Goal: Task Accomplishment & Management: Complete application form

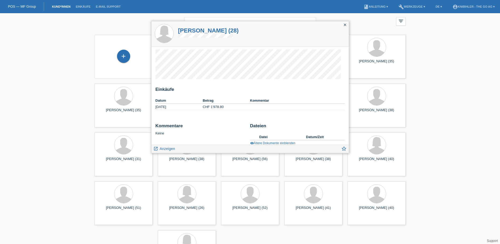
scroll to position [32, 0]
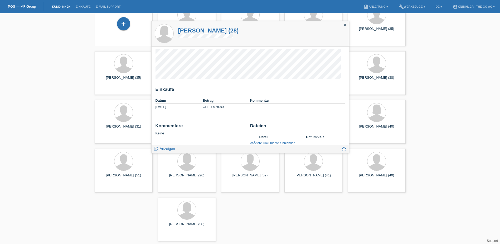
click at [416, 121] on div "close filter_list view_module Alle Kund*innen anzeigen star Markierte Kund*inne…" at bounding box center [250, 112] width 500 height 263
click at [420, 146] on div "close filter_list view_module Alle Kund*innen anzeigen star Markierte Kund*inne…" at bounding box center [250, 112] width 500 height 263
click at [344, 24] on icon "close" at bounding box center [345, 25] width 4 height 4
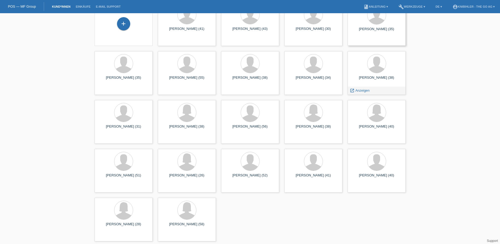
scroll to position [6, 0]
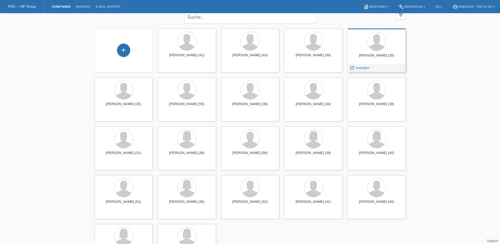
click at [384, 56] on div "Denny Carbone (35)" at bounding box center [377, 57] width 50 height 8
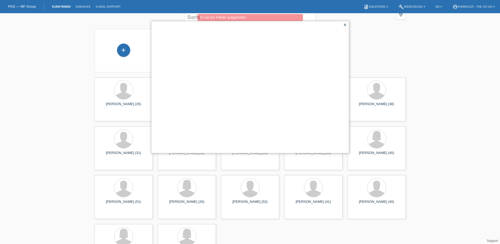
click at [345, 26] on icon "close" at bounding box center [345, 25] width 4 height 4
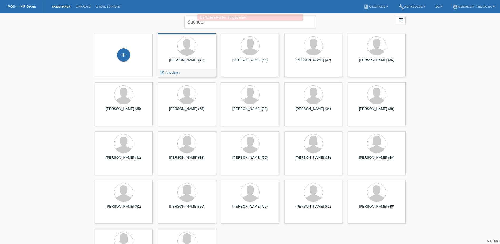
scroll to position [0, 0]
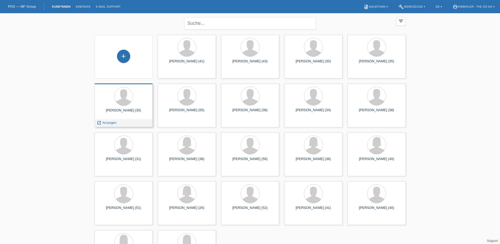
click at [120, 110] on div "Denny Carbone (35)" at bounding box center [124, 112] width 50 height 8
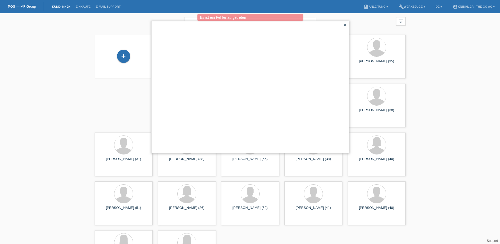
click at [344, 26] on icon "close" at bounding box center [345, 25] width 4 height 4
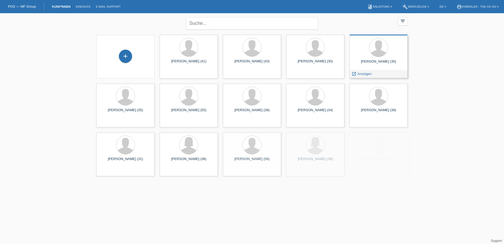
click at [382, 60] on div "[PERSON_NAME] (35)" at bounding box center [379, 63] width 50 height 8
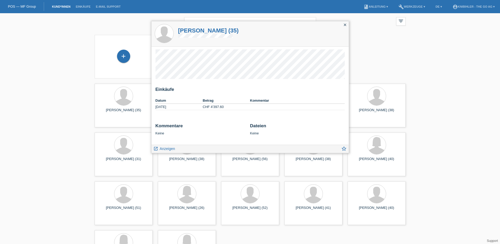
click at [343, 25] on div "close" at bounding box center [344, 25] width 7 height 8
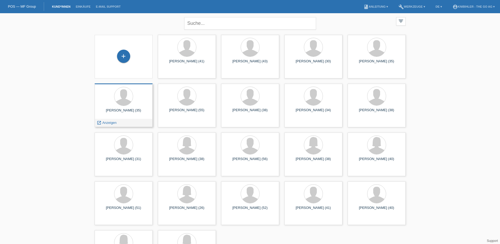
click at [115, 108] on div "Denny Carbone (35) launch Anzeigen" at bounding box center [124, 105] width 58 height 44
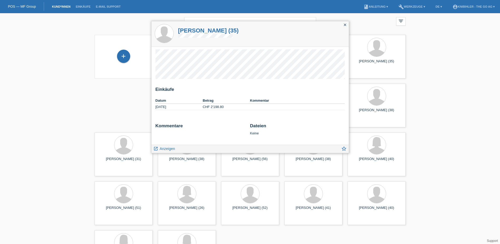
click at [344, 27] on div "close" at bounding box center [344, 25] width 7 height 8
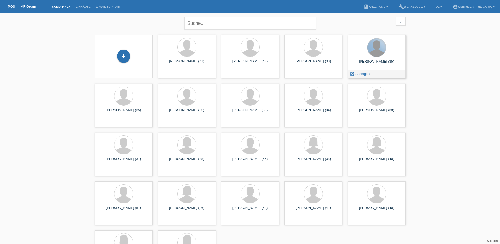
click at [369, 49] on div at bounding box center [377, 47] width 18 height 18
click at [370, 51] on div at bounding box center [377, 47] width 18 height 18
click at [360, 69] on div "Denny Carbone (35) launch Anzeigen" at bounding box center [377, 57] width 58 height 44
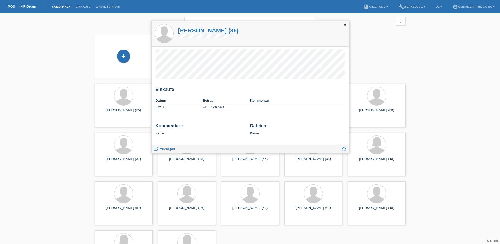
click at [345, 26] on icon "close" at bounding box center [345, 25] width 4 height 4
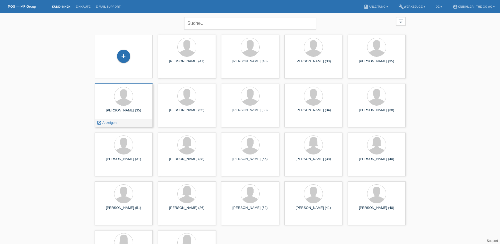
click at [137, 105] on div at bounding box center [124, 97] width 50 height 20
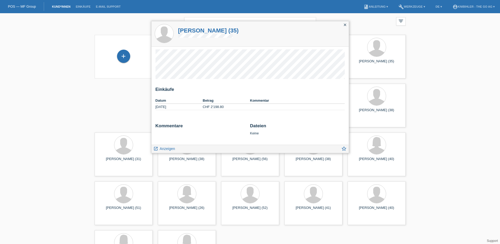
click at [344, 25] on icon "close" at bounding box center [345, 25] width 4 height 4
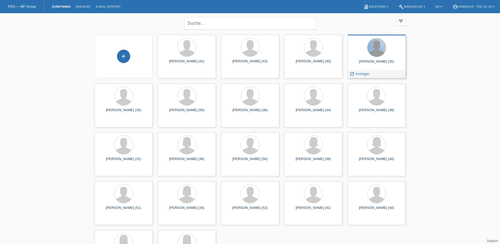
click at [377, 51] on div at bounding box center [377, 47] width 18 height 18
click at [363, 73] on span "Anzeigen" at bounding box center [362, 74] width 14 height 4
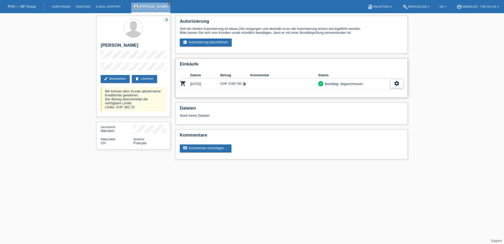
click at [396, 82] on icon "settings" at bounding box center [397, 83] width 6 height 6
click at [169, 2] on icon "close" at bounding box center [170, 3] width 3 height 3
click at [60, 6] on link "Kund*innen" at bounding box center [61, 6] width 24 height 3
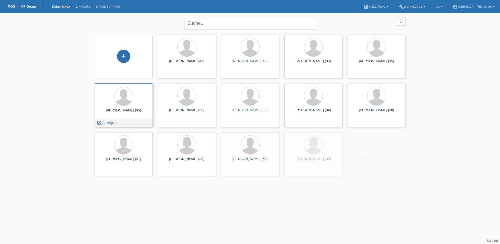
click at [141, 98] on div at bounding box center [124, 97] width 50 height 20
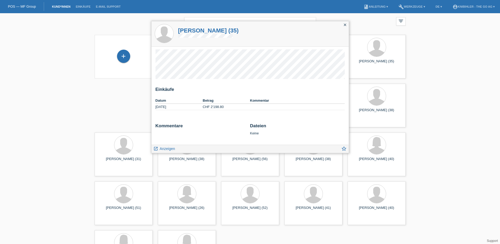
click at [345, 26] on icon "close" at bounding box center [345, 25] width 4 height 4
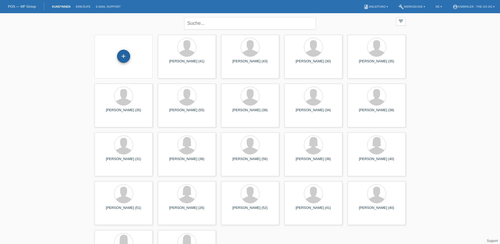
click at [127, 55] on div "+" at bounding box center [123, 56] width 13 height 13
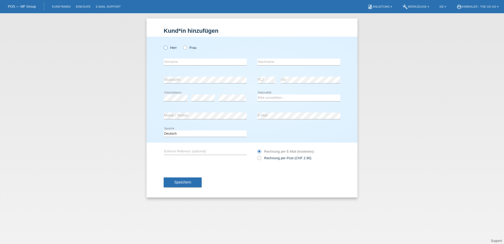
click at [163, 45] on icon at bounding box center [163, 45] width 0 height 0
click at [166, 47] on input "Herr" at bounding box center [165, 47] width 3 height 3
radio input "true"
click at [184, 61] on input "text" at bounding box center [205, 62] width 83 height 7
click at [370, 89] on div "Kund*in hinzufügen Kunde hinzufügen Kundin hinzufügen Herr Frau error Vorname e…" at bounding box center [252, 128] width 504 height 230
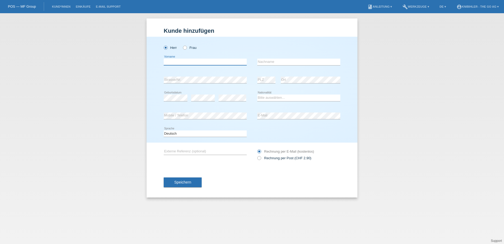
click at [177, 62] on input "text" at bounding box center [205, 62] width 83 height 7
click at [180, 60] on input "text" at bounding box center [205, 62] width 83 height 7
type input "SKUDI"
click at [277, 60] on input "text" at bounding box center [298, 62] width 83 height 7
drag, startPoint x: 179, startPoint y: 62, endPoint x: 151, endPoint y: 61, distance: 28.0
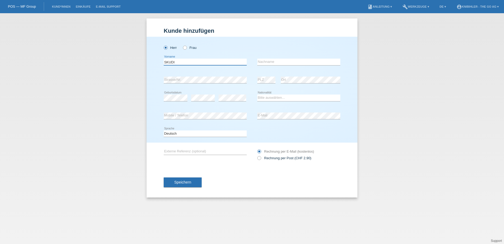
click at [151, 61] on div "Herr Frau SKUDI error Vorname" at bounding box center [252, 90] width 211 height 106
click at [271, 61] on input "text" at bounding box center [298, 62] width 83 height 7
type input "SKUDI"
drag, startPoint x: 185, startPoint y: 56, endPoint x: 184, endPoint y: 60, distance: 4.3
click at [184, 58] on div "error Vorname" at bounding box center [205, 62] width 83 height 18
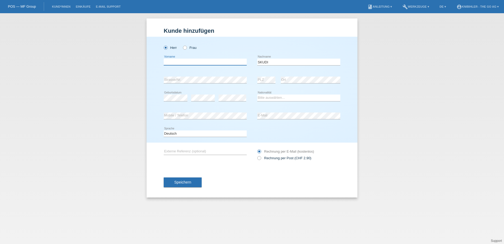
click at [183, 61] on input "text" at bounding box center [205, 62] width 83 height 7
type input "gmbh"
click at [389, 82] on div "Kund*in hinzufügen Kunde hinzufügen Kundin hinzufügen Herr Frau gmbh error Vorn…" at bounding box center [252, 128] width 504 height 230
click at [273, 99] on select "Bitte auswählen... Schweiz Deutschland Liechtenstein Österreich ------------ Af…" at bounding box center [298, 97] width 83 height 6
select select "CH"
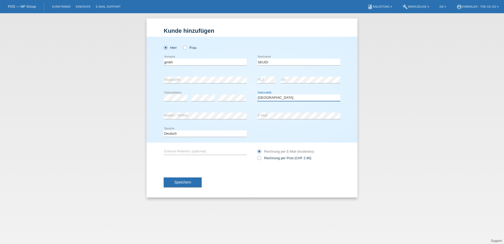
click at [257, 94] on select "Bitte auswählen... Schweiz Deutschland Liechtenstein Österreich ------------ Af…" at bounding box center [298, 97] width 83 height 6
click at [190, 182] on span "Speichern" at bounding box center [182, 182] width 17 height 4
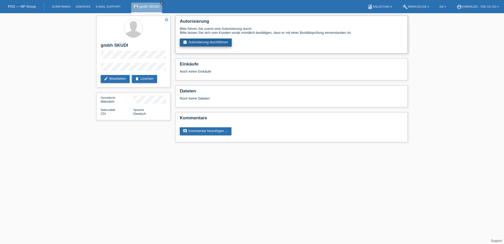
click at [218, 42] on link "assignment_turned_in Autorisierung durchführen" at bounding box center [206, 42] width 52 height 8
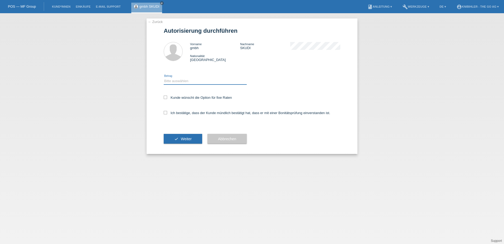
click at [219, 82] on select "Bitte auswählen CHF 1.00 - CHF 499.00 CHF 500.00 - CHF 1'999.00 CHF 2'000.00 - …" at bounding box center [205, 81] width 83 height 6
select select "3"
click at [164, 78] on select "Bitte auswählen CHF 1.00 - CHF 499.00 CHF 500.00 - CHF 1'999.00 CHF 2'000.00 - …" at bounding box center [205, 81] width 83 height 6
click at [182, 97] on label "Kunde wünscht die Option für fixe Raten" at bounding box center [198, 97] width 68 height 4
click at [167, 97] on input "Kunde wünscht die Option für fixe Raten" at bounding box center [165, 96] width 3 height 3
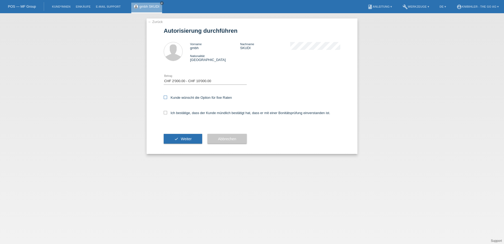
checkbox input "true"
click at [192, 114] on label "Ich bestätige, dass der Kunde mündlich bestätigt hat, dass er mit einer Bonität…" at bounding box center [247, 113] width 167 height 4
click at [167, 114] on input "Ich bestätige, dass der Kunde mündlich bestätigt hat, dass er mit einer Bonität…" at bounding box center [165, 112] width 3 height 3
checkbox input "true"
click at [189, 137] on span "Weiter" at bounding box center [186, 139] width 11 height 4
